Goal: Task Accomplishment & Management: Use online tool/utility

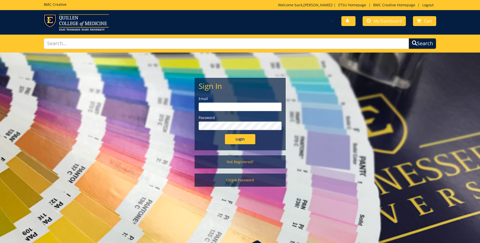
type input "[EMAIL_ADDRESS][DOMAIN_NAME]"
click at [243, 141] on input "Login" at bounding box center [240, 139] width 30 height 10
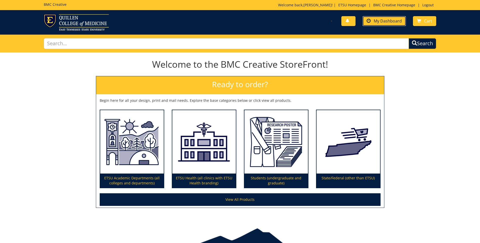
click at [387, 19] on span "My Dashboard" at bounding box center [388, 21] width 28 height 6
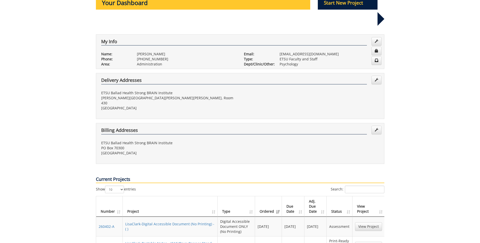
scroll to position [76, 0]
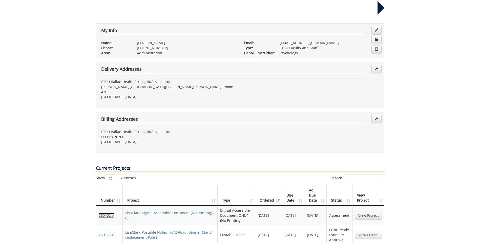
click at [106, 213] on link "260402-A" at bounding box center [107, 215] width 16 height 5
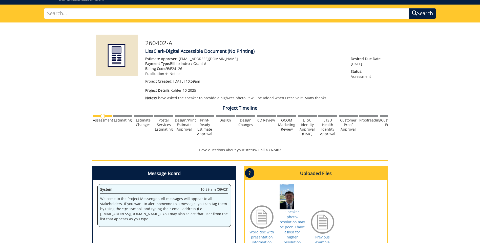
scroll to position [76, 0]
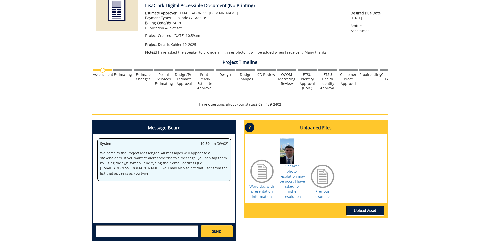
click at [369, 206] on link "Upload Asset" at bounding box center [365, 211] width 38 height 10
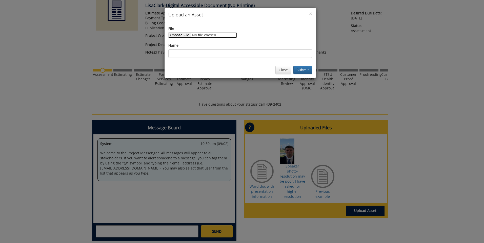
click at [186, 33] on input "File" at bounding box center [202, 35] width 69 height 6
type input "C:\fakepath\Kohler photo 2.jpeg"
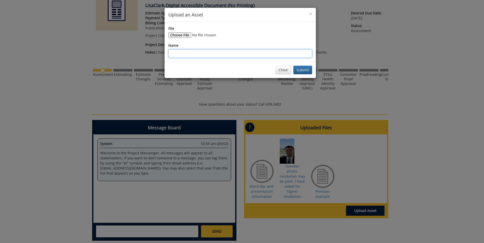
click at [176, 51] on input "Name" at bounding box center [240, 53] width 144 height 9
type input "P"
type input "B"
type input "Use this photograph"
click at [305, 72] on button "Submit" at bounding box center [302, 70] width 19 height 9
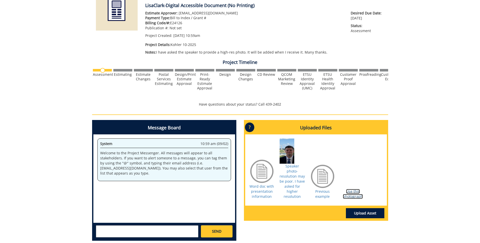
click at [356, 190] on link "Use this photograph" at bounding box center [353, 194] width 20 height 10
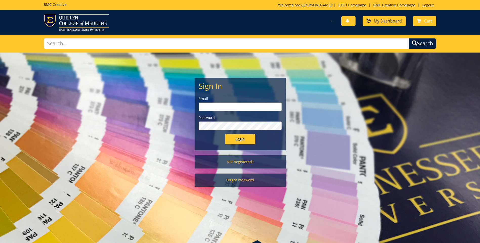
type input "[EMAIL_ADDRESS][DOMAIN_NAME]"
click at [372, 18] on link "My Dashboard" at bounding box center [383, 21] width 43 height 10
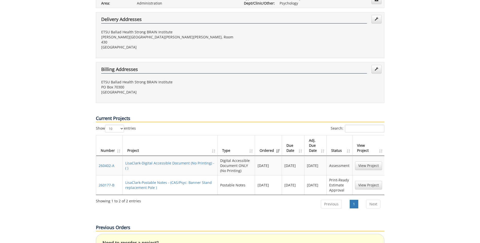
scroll to position [126, 0]
click at [362, 161] on link "View Project" at bounding box center [368, 165] width 27 height 9
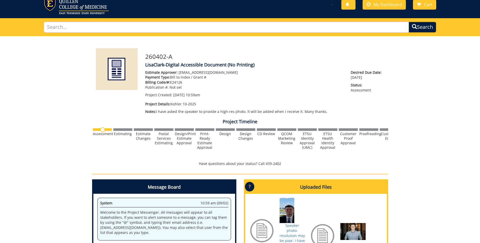
scroll to position [76, 0]
